Goal: Task Accomplishment & Management: Complete application form

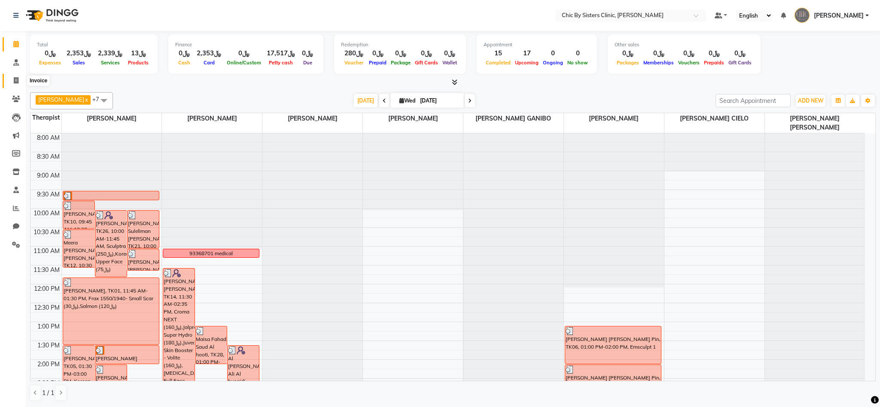
click at [18, 77] on span at bounding box center [16, 81] width 15 height 10
select select "service"
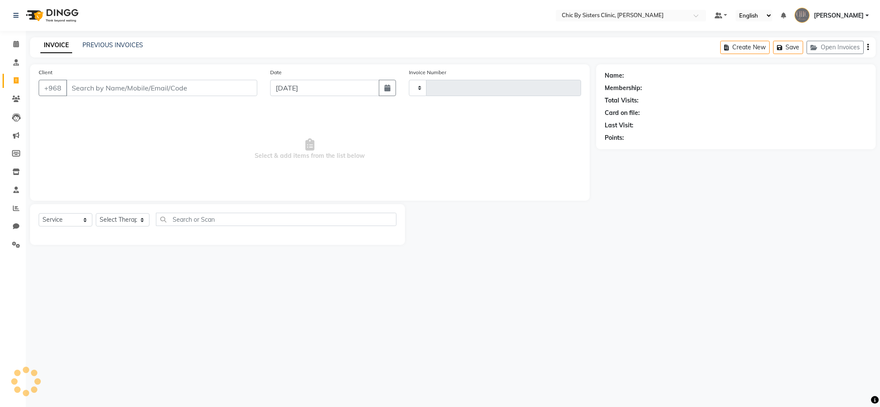
type input "2069"
select select "6348"
click at [91, 43] on link "PREVIOUS INVOICES" at bounding box center [112, 45] width 61 height 8
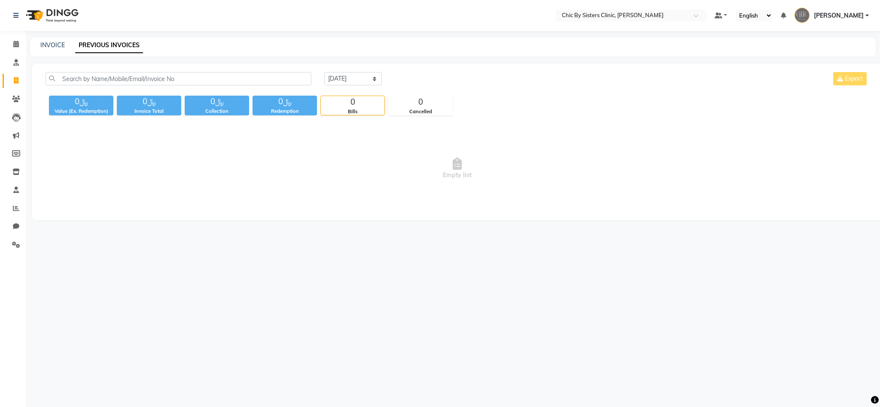
click at [486, 107] on div "﷼0 Value (Ex. Redemption) ﷼0 Invoice Total ﷼0 Collection ﷼0 Redemption 0 Bills …" at bounding box center [457, 103] width 822 height 23
click at [361, 79] on select "Today Yesterday Custom Range" at bounding box center [353, 78] width 58 height 13
select select "range"
click at [324, 72] on select "Today Yesterday Custom Range" at bounding box center [353, 78] width 58 height 13
click at [419, 76] on input "04-09-2025" at bounding box center [423, 79] width 60 height 12
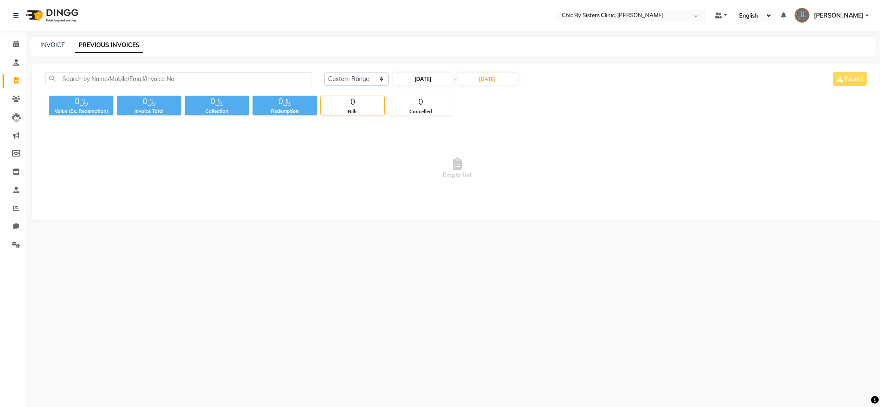
select select "9"
select select "2025"
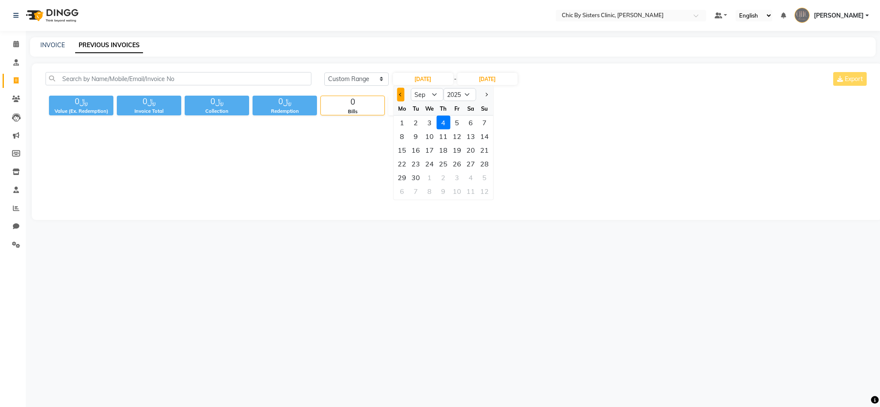
click at [401, 95] on button "Previous month" at bounding box center [400, 95] width 7 height 14
select select "8"
click at [442, 183] on div "28" at bounding box center [443, 178] width 14 height 14
type input "[DATE]"
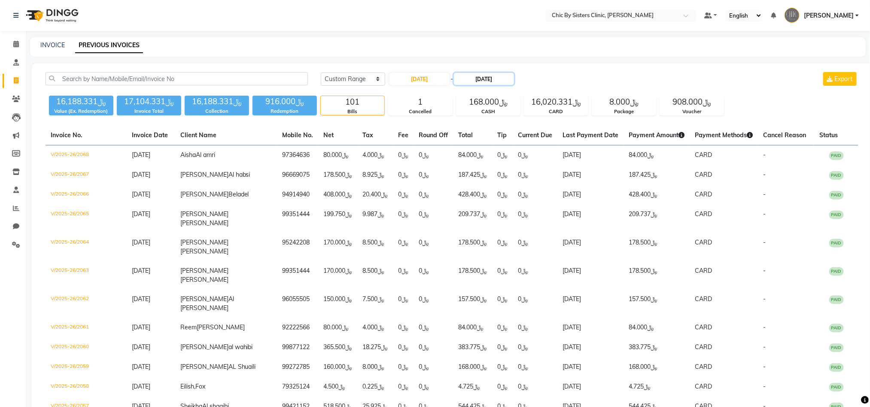
click at [492, 76] on input "04-09-2025" at bounding box center [484, 79] width 60 height 12
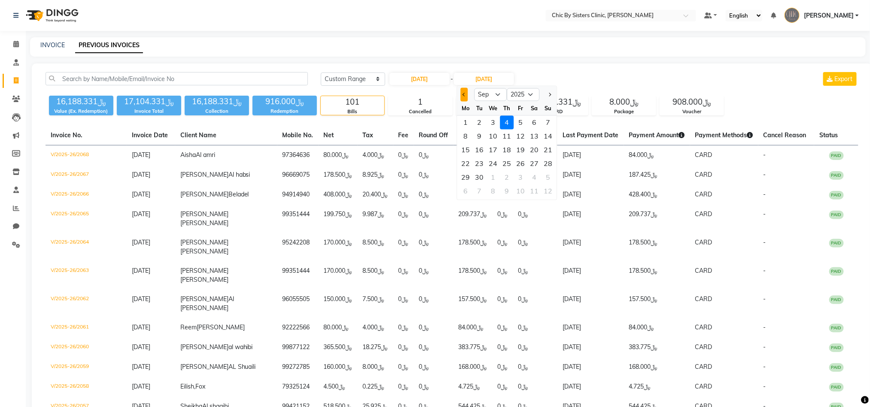
click at [464, 93] on span "Previous month" at bounding box center [463, 94] width 3 height 3
select select "8"
click at [504, 182] on div "28" at bounding box center [507, 178] width 14 height 14
type input "28-08-2025"
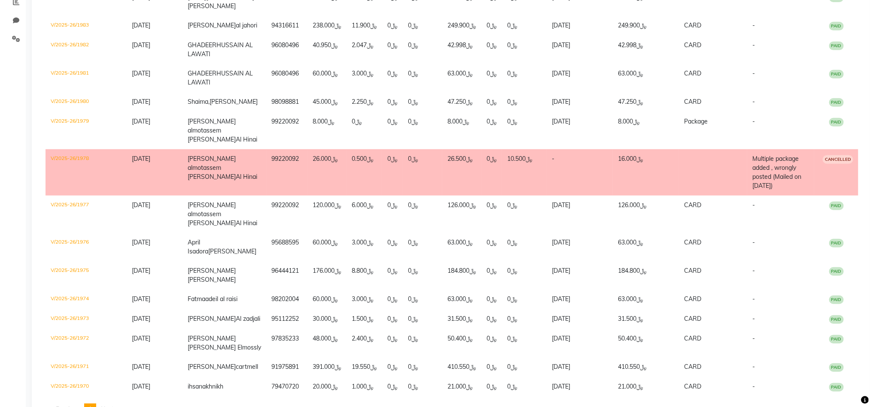
scroll to position [209, 0]
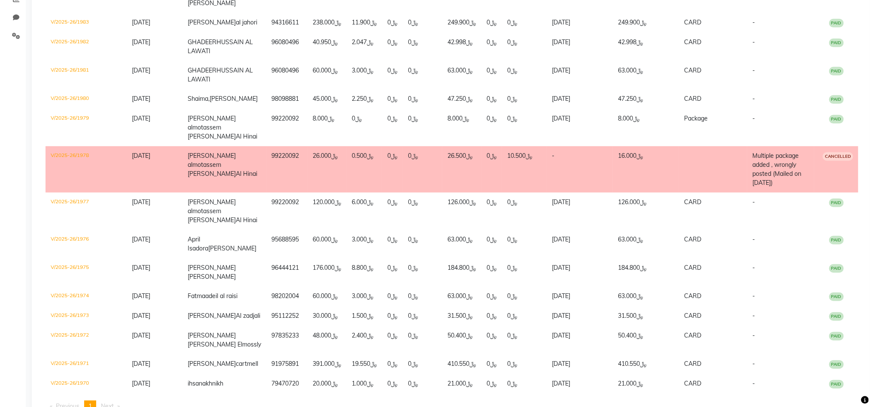
click at [79, 193] on td "V/2025-26/1978" at bounding box center [86, 169] width 81 height 46
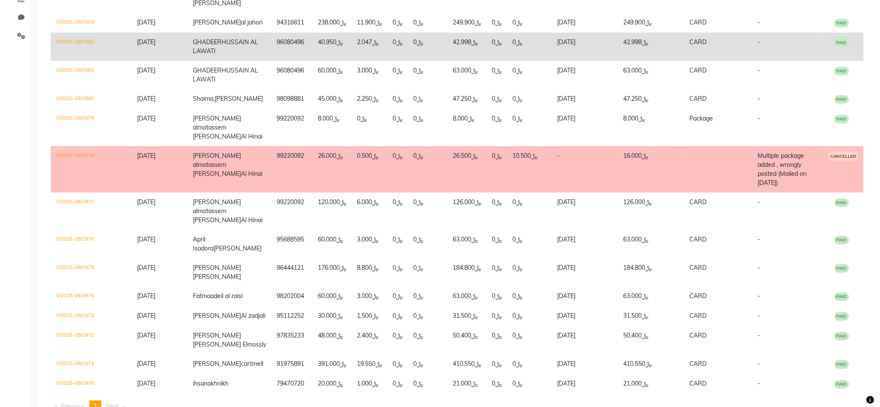
scroll to position [0, 0]
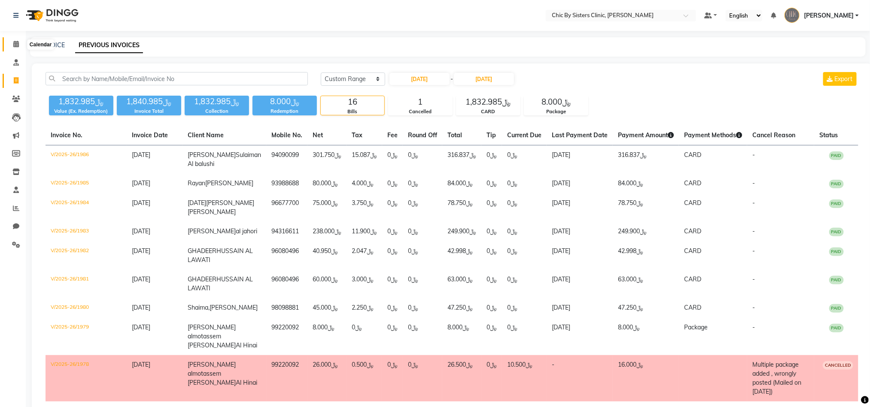
click at [15, 44] on icon at bounding box center [16, 44] width 6 height 6
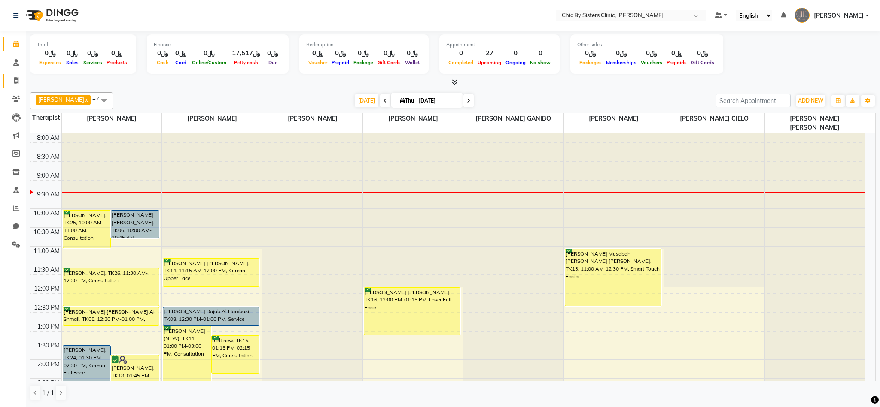
click at [16, 75] on link "Invoice" at bounding box center [13, 81] width 21 height 14
select select "service"
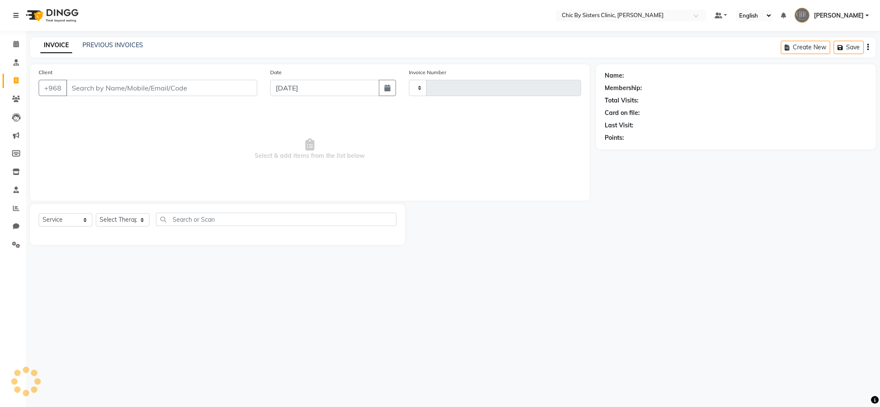
type input "2069"
select select "6348"
click at [112, 53] on div "INVOICE PREVIOUS INVOICES Create New Save Open Invoices" at bounding box center [452, 47] width 845 height 20
click at [110, 49] on div "PREVIOUS INVOICES" at bounding box center [112, 45] width 61 height 9
click at [106, 40] on div "INVOICE PREVIOUS INVOICES Create New Save Open Invoices" at bounding box center [452, 47] width 845 height 20
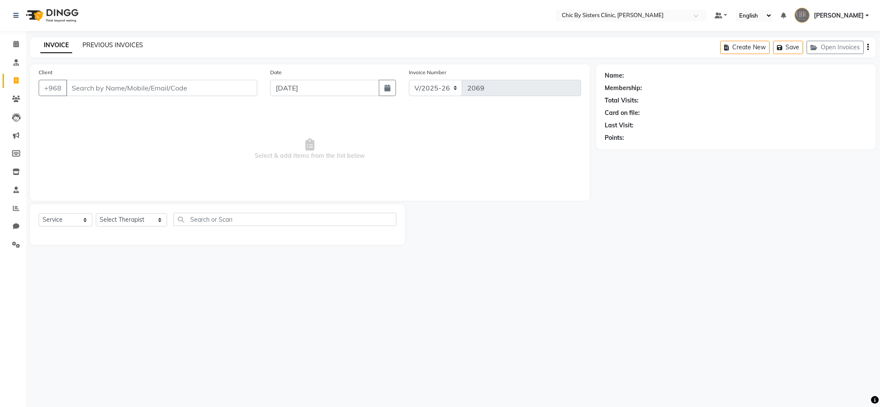
click at [94, 44] on link "PREVIOUS INVOICES" at bounding box center [112, 45] width 61 height 8
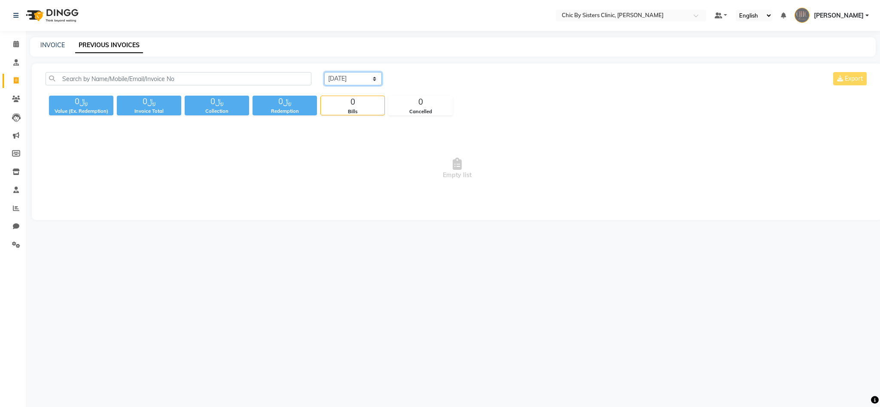
click at [353, 78] on select "Today Yesterday Custom Range" at bounding box center [353, 78] width 58 height 13
select select "range"
click at [324, 72] on select "Today Yesterday Custom Range" at bounding box center [353, 78] width 58 height 13
click at [414, 84] on input "04-09-2025" at bounding box center [423, 79] width 60 height 12
select select "9"
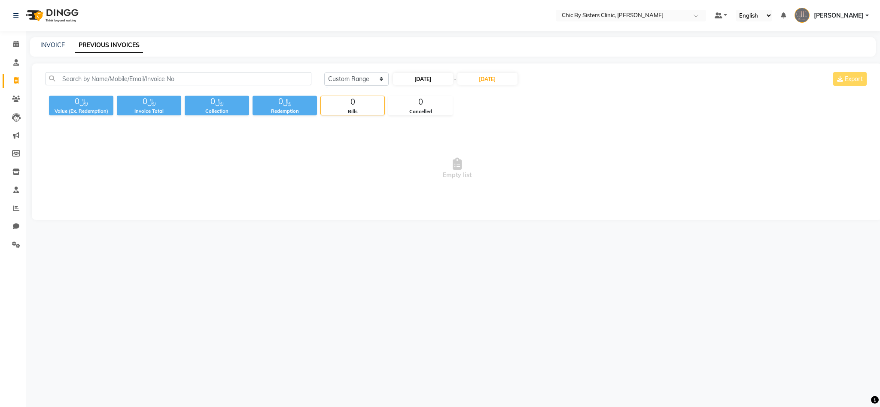
select select "2025"
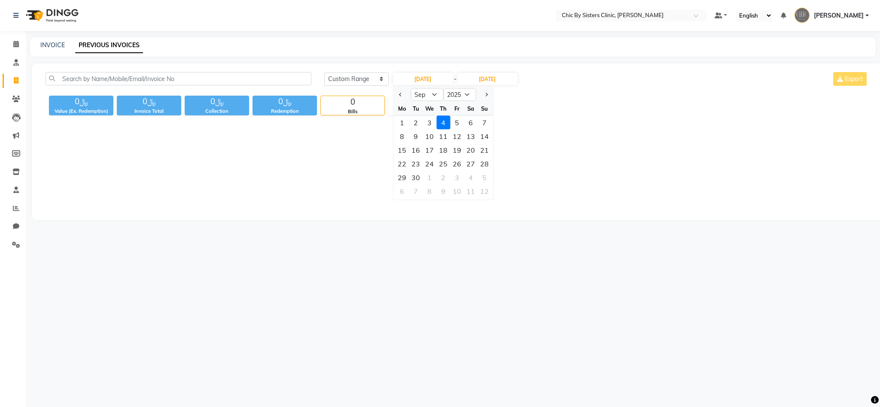
click at [404, 94] on div at bounding box center [401, 95] width 17 height 14
click at [397, 93] on button "Previous month" at bounding box center [400, 95] width 7 height 14
select select "8"
click at [447, 178] on div "28" at bounding box center [443, 178] width 14 height 14
type input "28-08-2025"
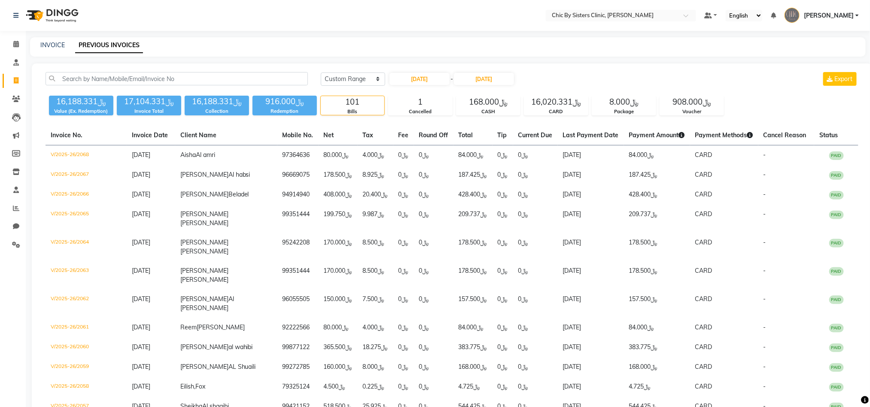
click at [486, 72] on div "28-08-2025 - 04-09-2025" at bounding box center [451, 79] width 126 height 14
click at [482, 74] on input "04-09-2025" at bounding box center [484, 79] width 60 height 12
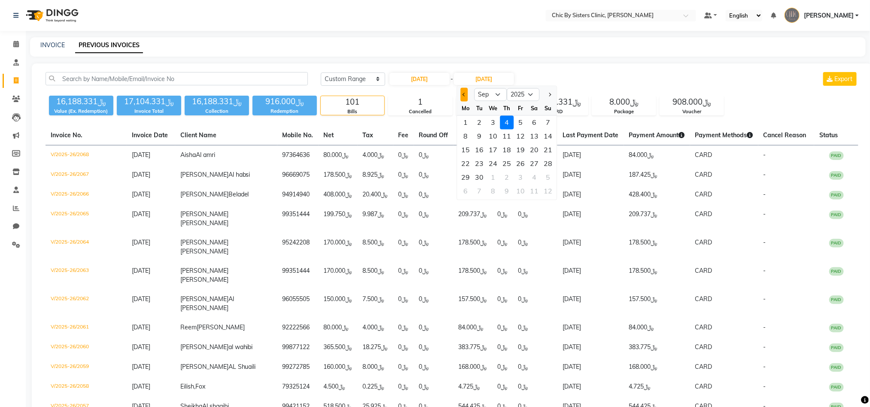
click at [465, 91] on button "Previous month" at bounding box center [463, 95] width 7 height 14
select select "8"
click at [505, 178] on div "28" at bounding box center [507, 178] width 14 height 14
type input "28-08-2025"
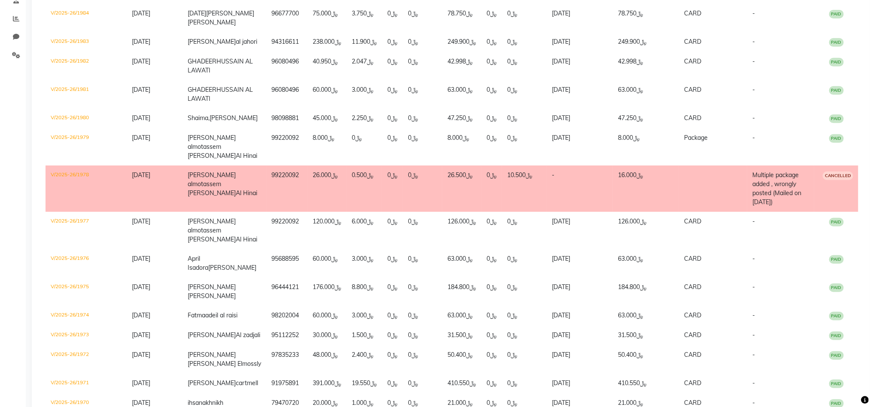
scroll to position [191, 0]
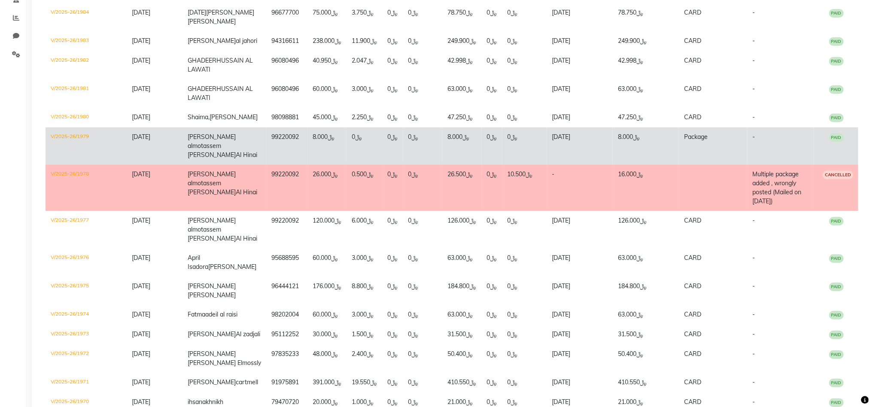
click at [64, 165] on td "V/2025-26/1979" at bounding box center [86, 145] width 81 height 37
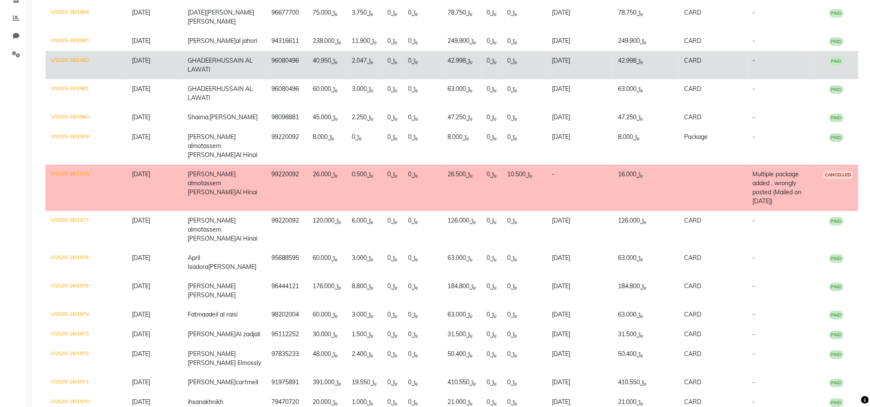
scroll to position [0, 0]
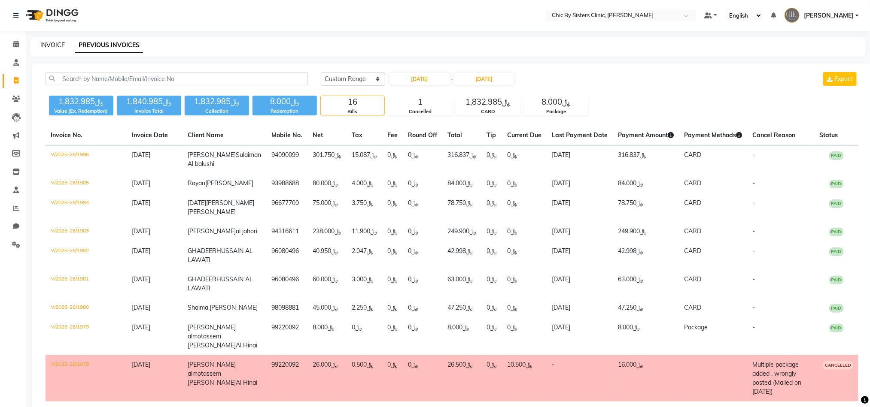
click at [45, 45] on link "INVOICE" at bounding box center [52, 45] width 24 height 8
select select "service"
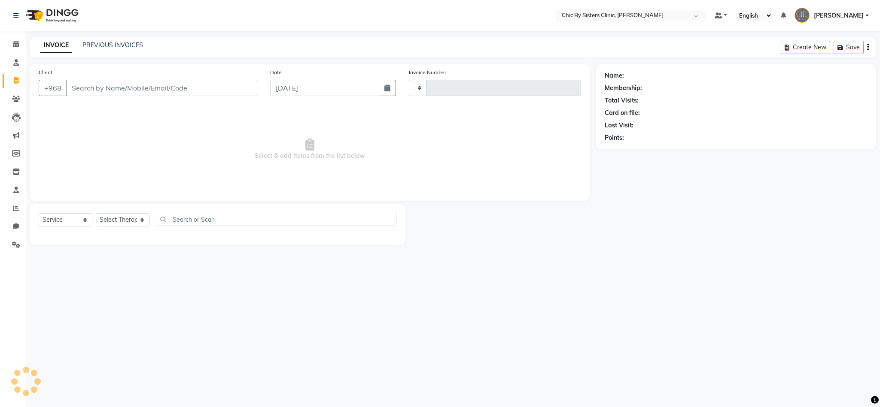
type input "2069"
select select "6348"
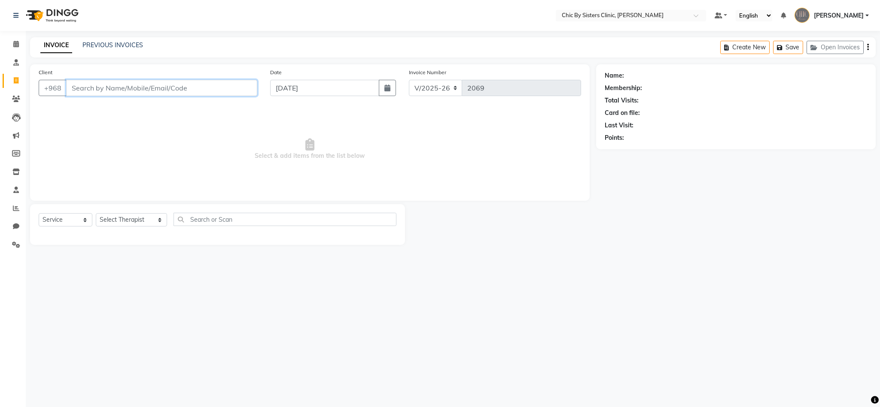
paste input "96899220092"
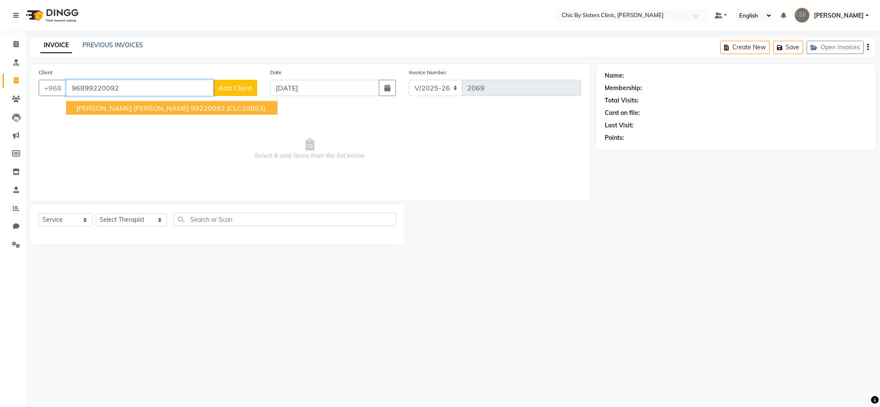
click at [132, 112] on span "Sara almotassem Mohamed Adi Al Hinai" at bounding box center [132, 108] width 112 height 9
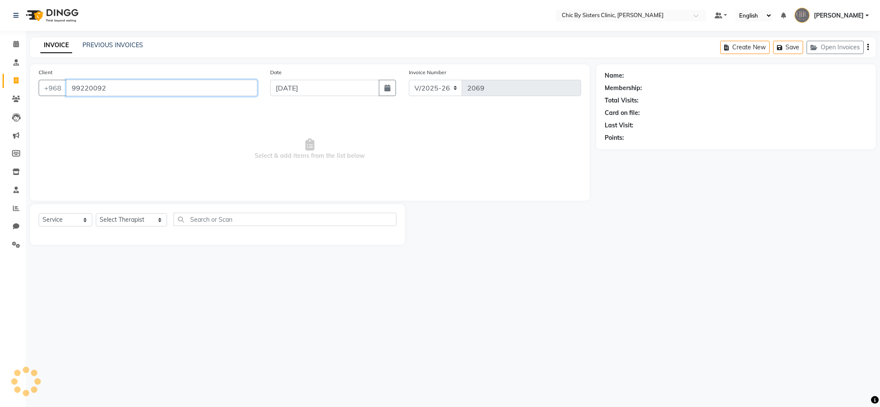
type input "99220092"
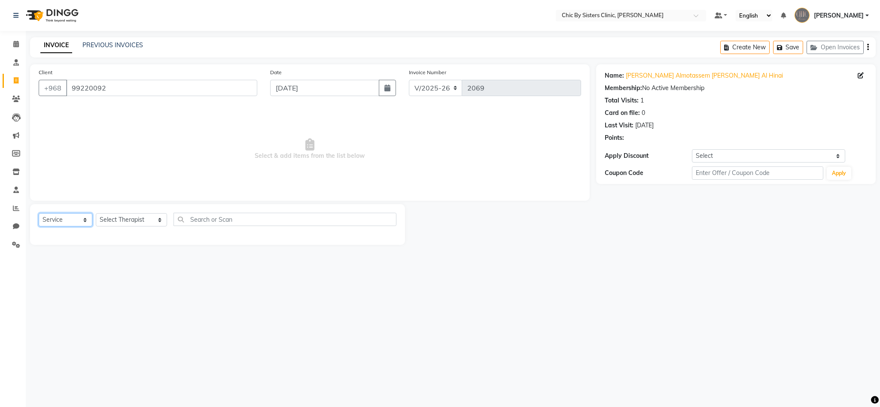
click at [73, 216] on select "Select Service Product Membership Package Voucher Prepaid Gift Card" at bounding box center [66, 219] width 54 height 13
click at [39, 214] on select "Select Service Product Membership Package Voucher Prepaid Gift Card" at bounding box center [66, 219] width 54 height 13
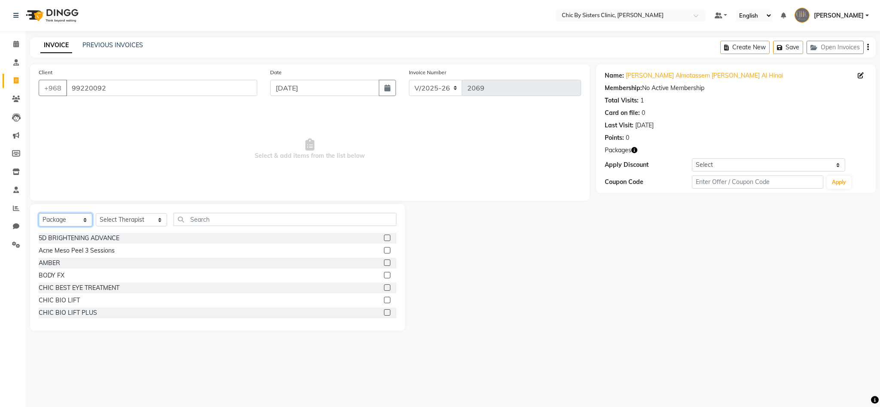
click at [64, 218] on select "Select Service Product Membership Package Voucher Prepaid Gift Card" at bounding box center [66, 219] width 54 height 13
click at [39, 214] on select "Select Service Product Membership Package Voucher Prepaid Gift Card" at bounding box center [66, 219] width 54 height 13
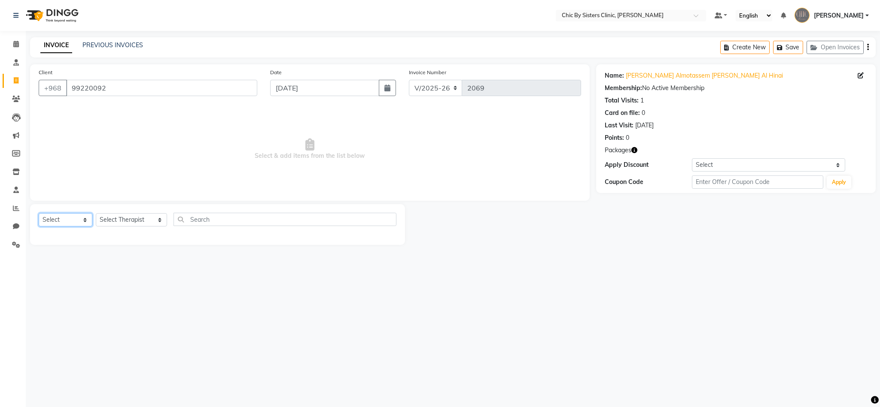
click at [73, 218] on select "Select Service Product Membership Package Voucher Prepaid Gift Card" at bounding box center [66, 219] width 54 height 13
select select "service"
click at [39, 214] on select "Select Service Product Membership Package Voucher Prepaid Gift Card" at bounding box center [66, 219] width 54 height 13
click at [135, 223] on select "Select Therapist ANU JOSE Ashish S DR. ASSEL SATVALDINOVA DR. AYMAN ELSAQA EILI…" at bounding box center [131, 219] width 71 height 13
click at [133, 255] on select "Select LASER UNDERARMS LASER UPPERLIP/FORHEAD/NOSE/NIPPLE" at bounding box center [218, 251] width 358 height 13
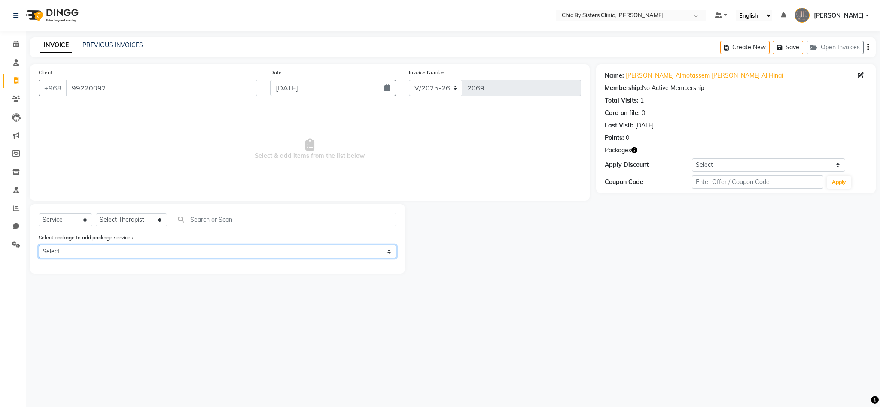
select select "1: Object"
click at [39, 245] on select "Select LASER UNDERARMS LASER UPPERLIP/FORHEAD/NOSE/NIPPLE" at bounding box center [218, 251] width 358 height 13
click at [252, 251] on select "Select LASER UNDERARMS LASER UPPERLIP/FORHEAD/NOSE/NIPPLE" at bounding box center [218, 251] width 358 height 13
click at [39, 245] on select "Select LASER UNDERARMS LASER UPPERLIP/FORHEAD/NOSE/NIPPLE" at bounding box center [218, 251] width 358 height 13
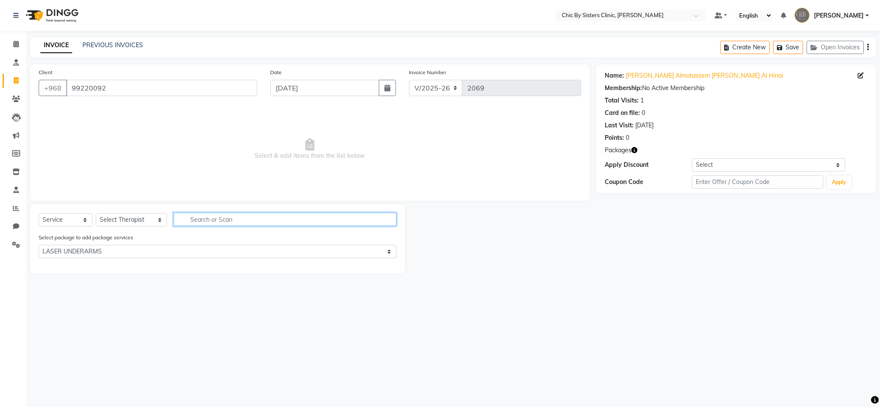
click at [222, 217] on input "text" at bounding box center [284, 219] width 223 height 13
click at [137, 216] on select "Select Therapist ANU JOSE Ashish S DR. ASSEL SATVALDINOVA DR. AYMAN ELSAQA EILI…" at bounding box center [131, 219] width 71 height 13
click at [127, 222] on select "Select Therapist ANU JOSE Ashish S DR. ASSEL SATVALDINOVA DR. AYMAN ELSAQA EILI…" at bounding box center [131, 219] width 71 height 13
select select "89287"
click at [96, 214] on select "Select Therapist ANU JOSE Ashish S DR. ASSEL SATVALDINOVA DR. AYMAN ELSAQA EILI…" at bounding box center [131, 219] width 71 height 13
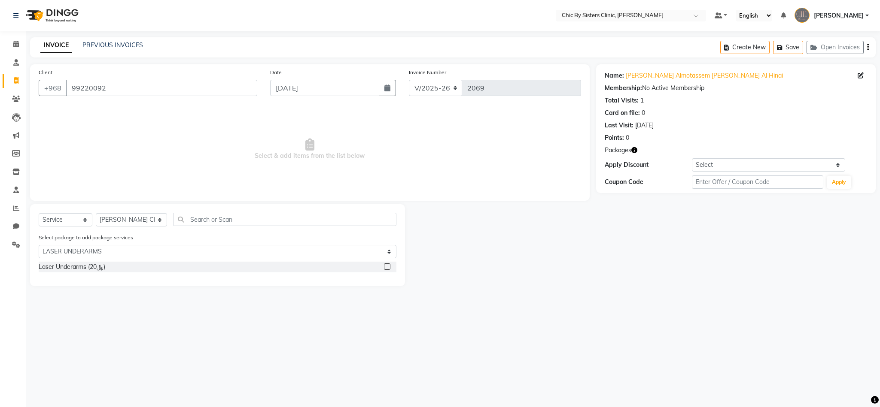
click at [385, 267] on label at bounding box center [387, 267] width 6 height 6
click at [385, 267] on input "checkbox" at bounding box center [387, 267] width 6 height 6
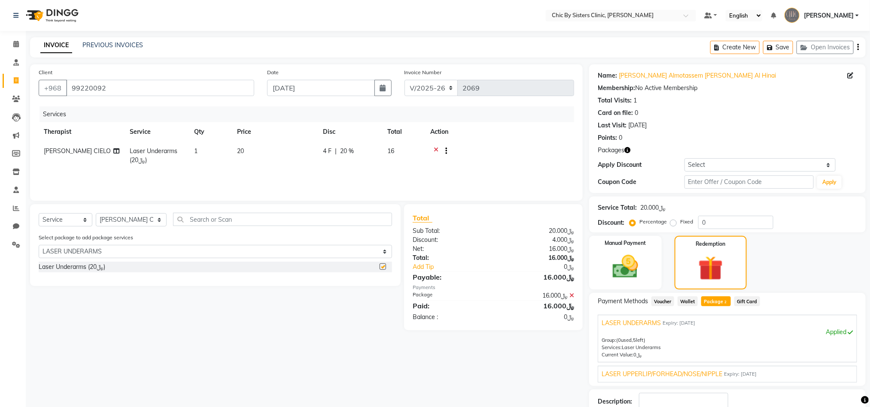
checkbox input "false"
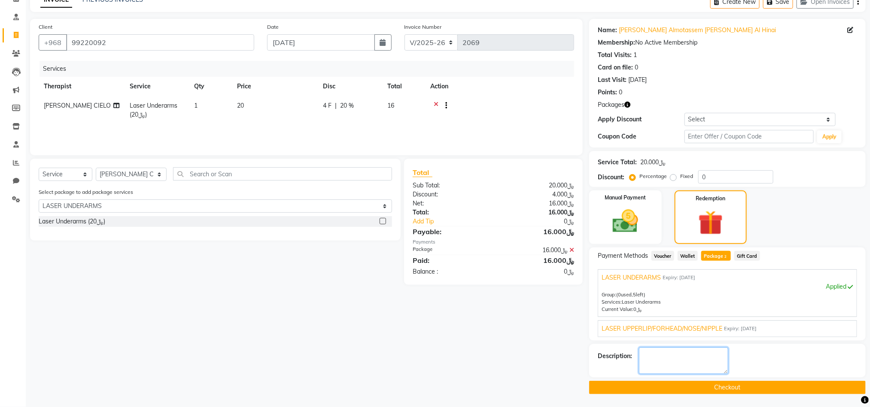
click at [686, 362] on textarea at bounding box center [683, 361] width 89 height 27
paste textarea "Invoice 1789 was cancelled and replaced with Invoice 2001 due to correction"
click at [684, 353] on textarea at bounding box center [683, 361] width 89 height 27
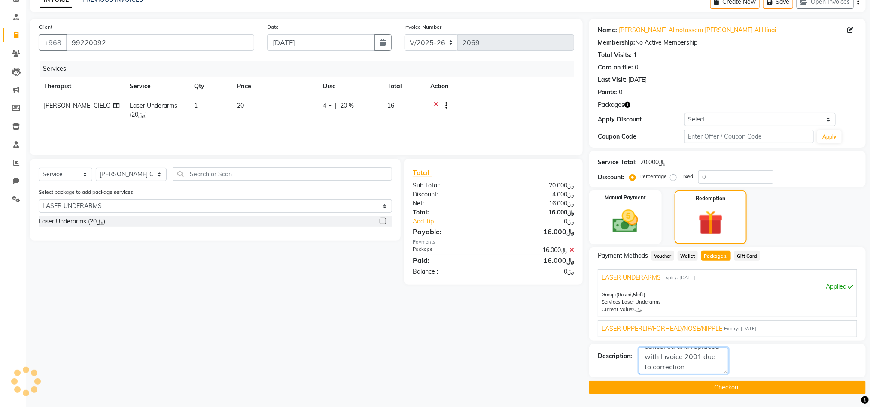
click at [702, 357] on textarea at bounding box center [683, 361] width 89 height 27
click at [701, 352] on textarea at bounding box center [683, 361] width 89 height 27
click at [690, 362] on textarea at bounding box center [683, 361] width 89 height 27
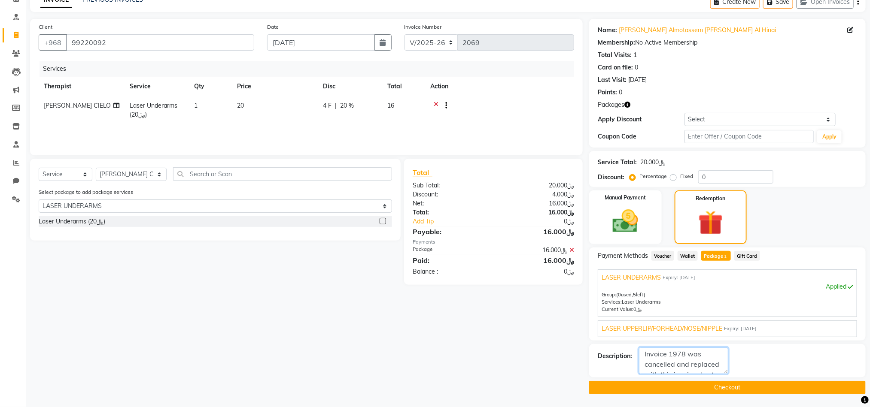
scroll to position [0, 0]
type textarea "Invoice 1978 was cancelled and replaced with this invoice due to correction."
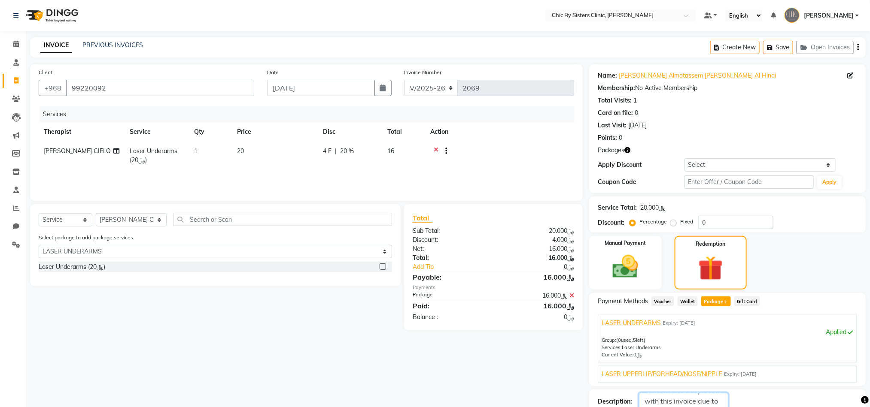
scroll to position [47, 0]
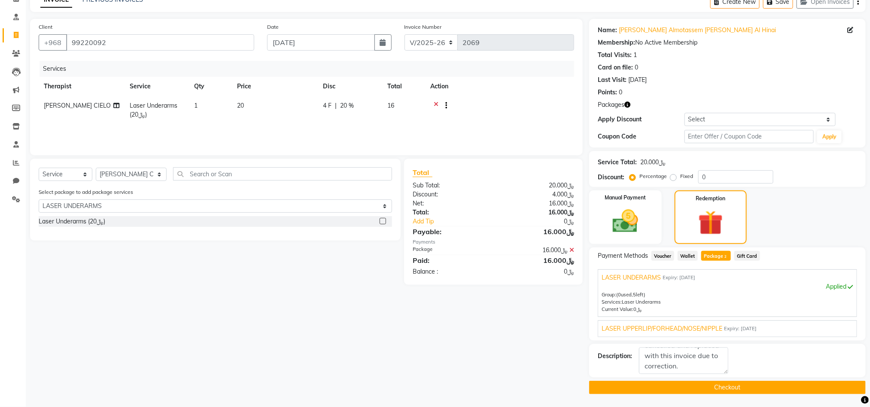
click at [744, 382] on button "Checkout" at bounding box center [727, 387] width 276 height 13
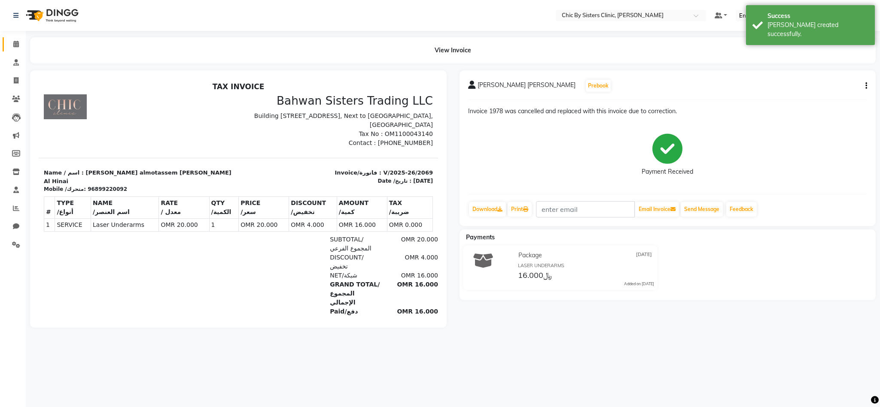
click at [12, 41] on span at bounding box center [16, 44] width 15 height 10
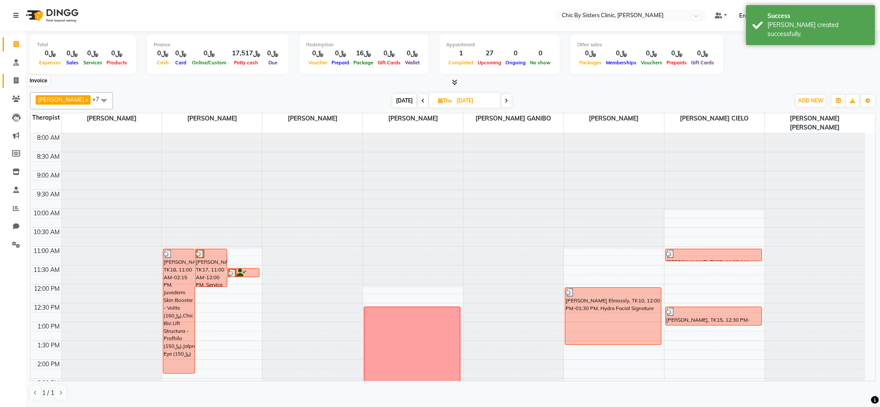
click at [8, 80] on link "Invoice" at bounding box center [13, 81] width 21 height 14
select select "service"
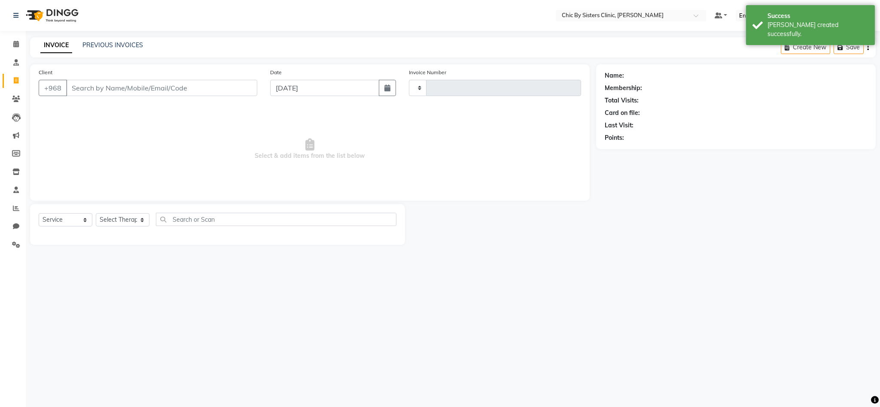
type input "2070"
select select "6348"
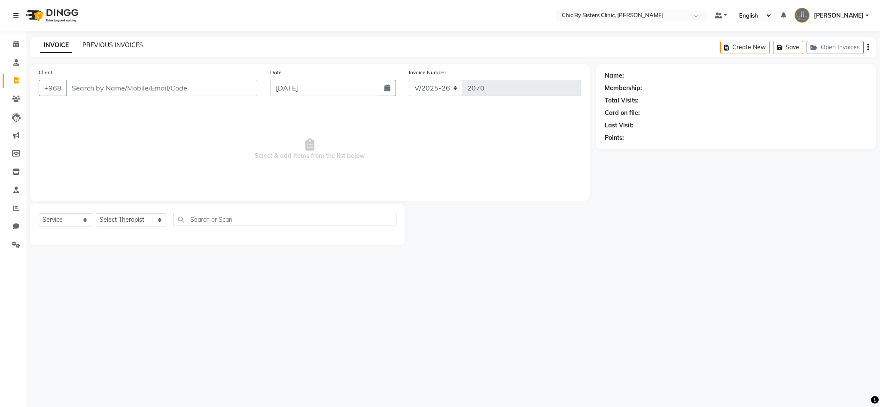
click at [115, 48] on link "PREVIOUS INVOICES" at bounding box center [112, 45] width 61 height 8
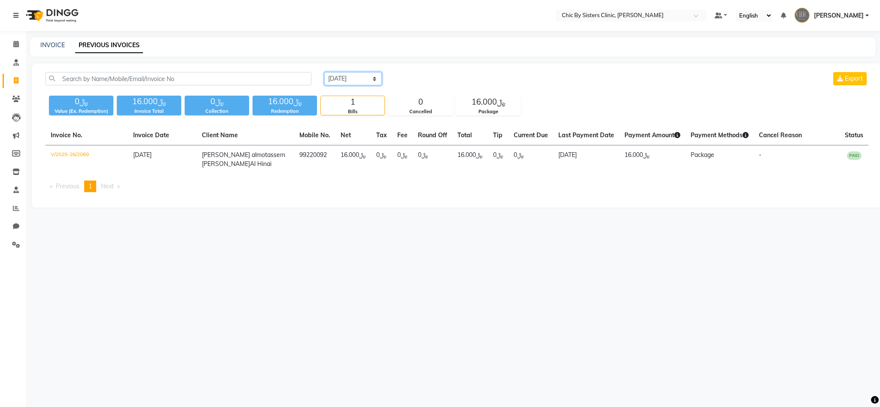
click at [367, 75] on select "Today Yesterday Custom Range" at bounding box center [353, 78] width 58 height 13
select select "yesterday"
click at [324, 72] on select "Today Yesterday Custom Range" at bounding box center [353, 78] width 58 height 13
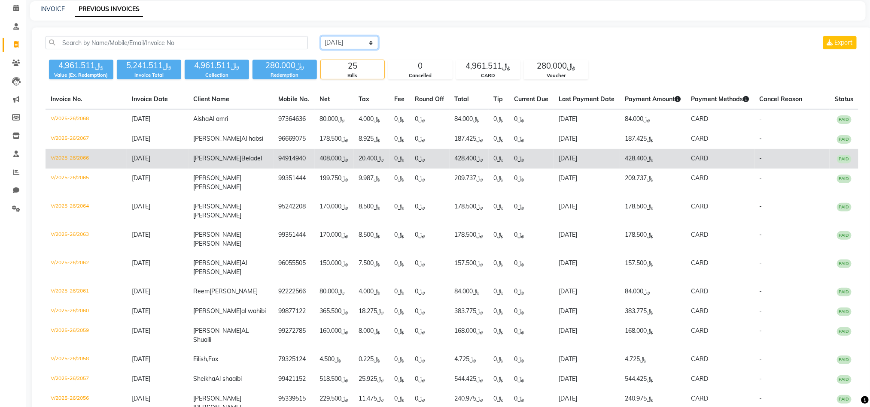
scroll to position [38, 0]
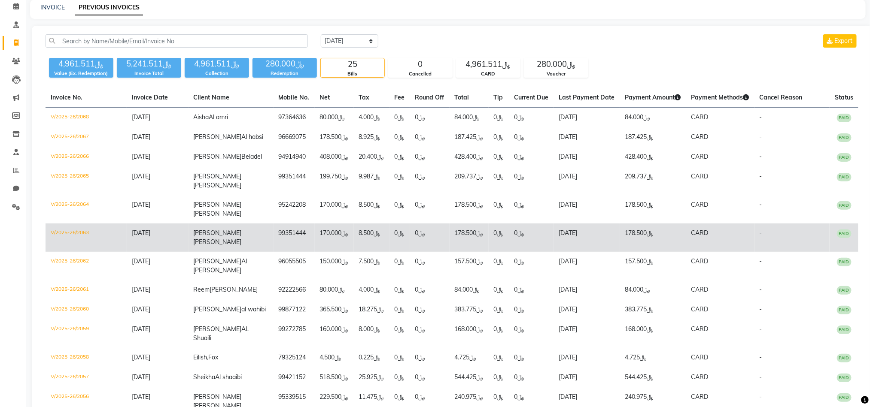
click at [70, 252] on td "V/2025-26/2063" at bounding box center [86, 238] width 81 height 28
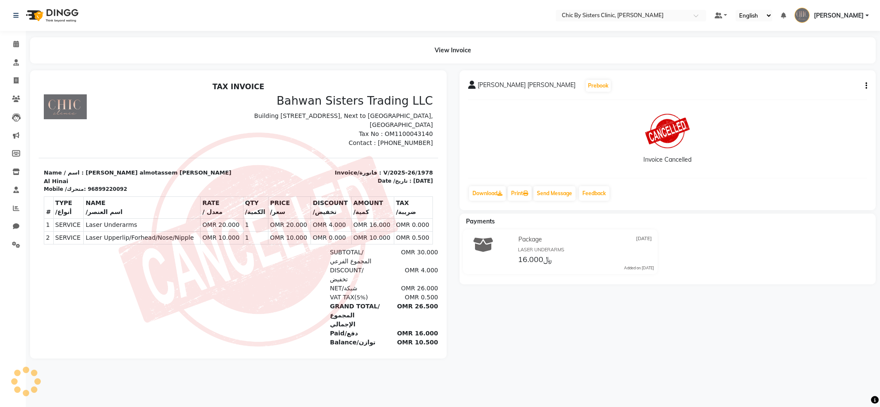
click at [118, 173] on img at bounding box center [257, 240] width 279 height 214
drag, startPoint x: 80, startPoint y: 173, endPoint x: 110, endPoint y: 169, distance: 30.3
click at [110, 185] on div "Mobile /متحرك: 96899220092" at bounding box center [138, 189] width 189 height 8
copy div "96899220092"
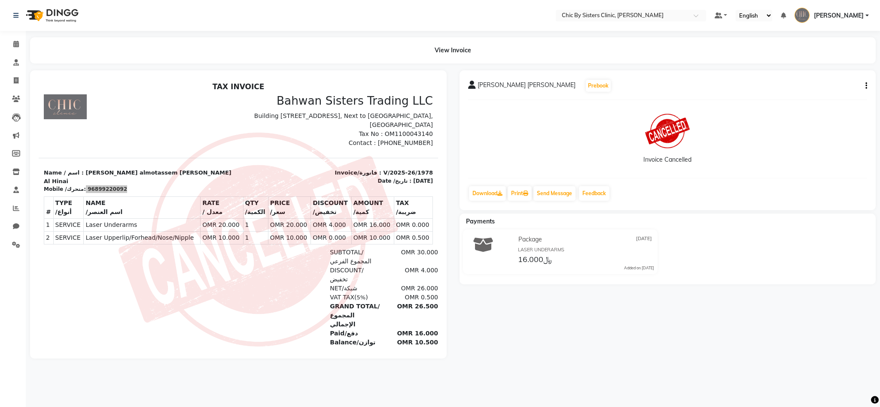
click at [863, 87] on button "button" at bounding box center [864, 86] width 5 height 9
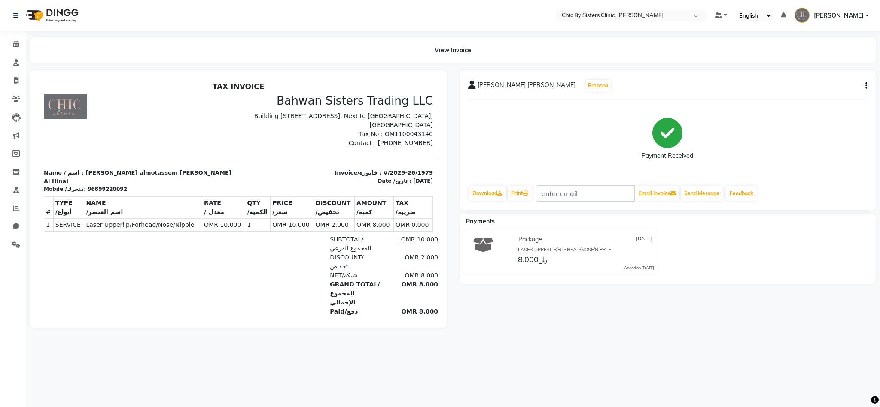
click at [867, 85] on button "button" at bounding box center [864, 86] width 5 height 9
click at [777, 90] on div "Edit Item Staff" at bounding box center [808, 91] width 88 height 11
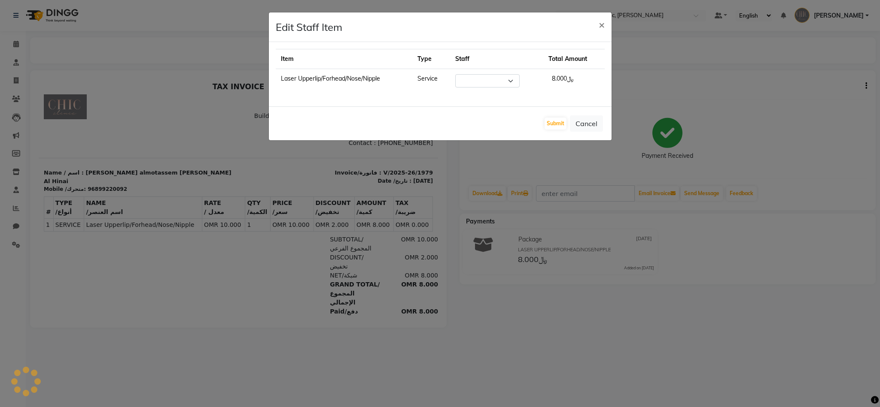
select select "89287"
click at [600, 26] on span "×" at bounding box center [601, 24] width 6 height 13
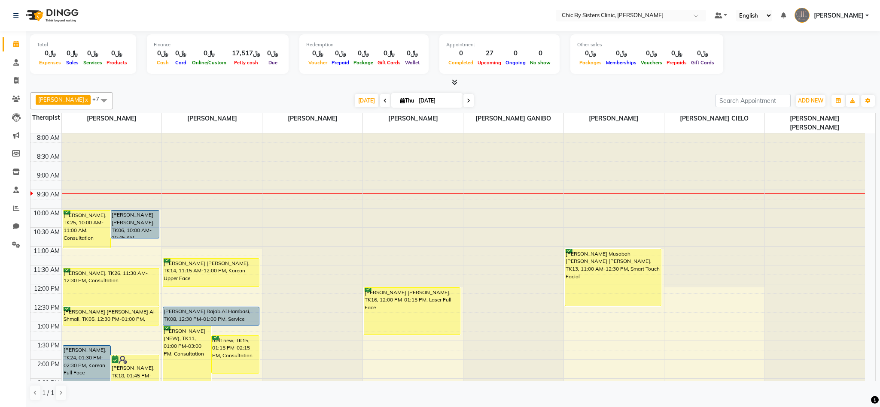
click at [416, 102] on span "Thu" at bounding box center [407, 100] width 18 height 6
select select "9"
select select "2025"
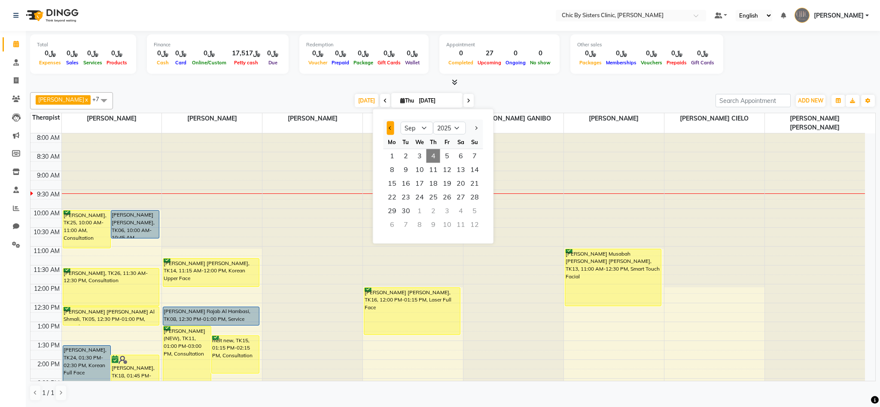
click at [389, 127] on span "Previous month" at bounding box center [389, 127] width 3 height 3
select select "8"
click at [431, 210] on span "28" at bounding box center [433, 211] width 14 height 14
type input "28-08-2025"
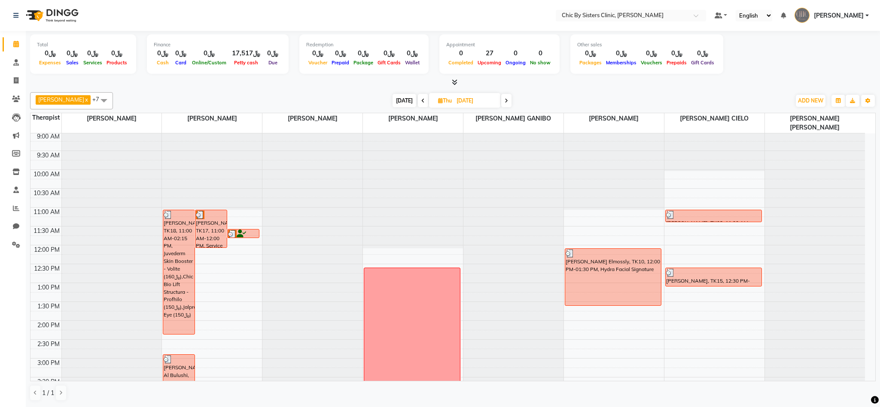
scroll to position [241, 0]
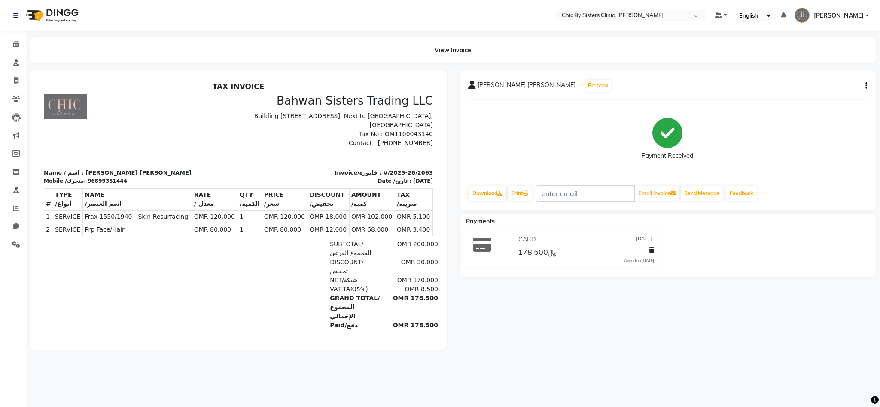
scroll to position [7, 0]
